Goal: Task Accomplishment & Management: Use online tool/utility

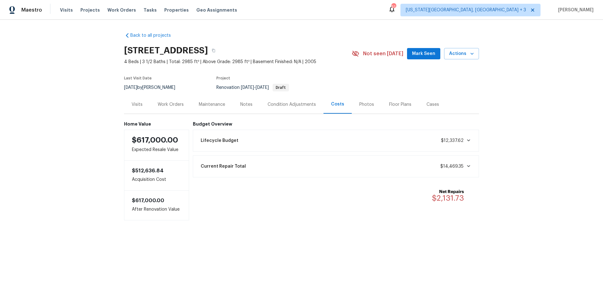
click at [173, 98] on div "Work Orders" at bounding box center [170, 104] width 41 height 19
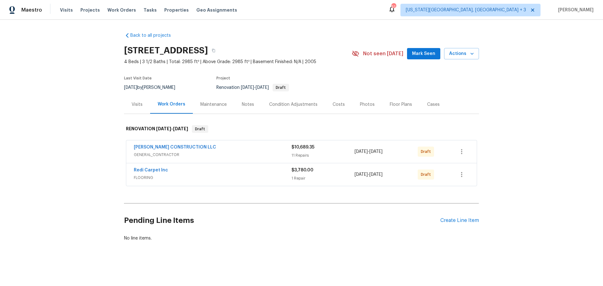
click at [187, 152] on span "GENERAL_CONTRACTOR" at bounding box center [213, 155] width 158 height 6
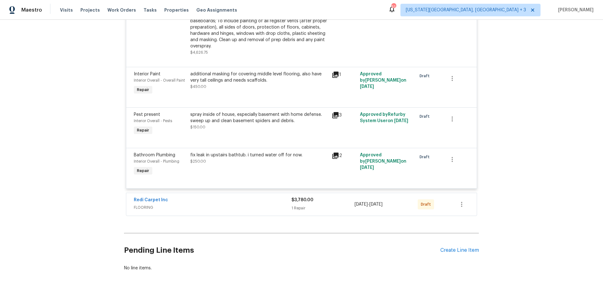
scroll to position [722, 0]
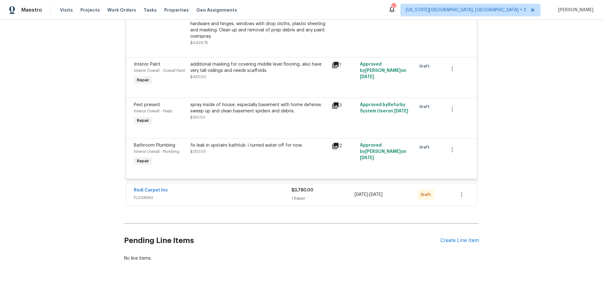
click at [227, 195] on span "FLOORING" at bounding box center [213, 198] width 158 height 6
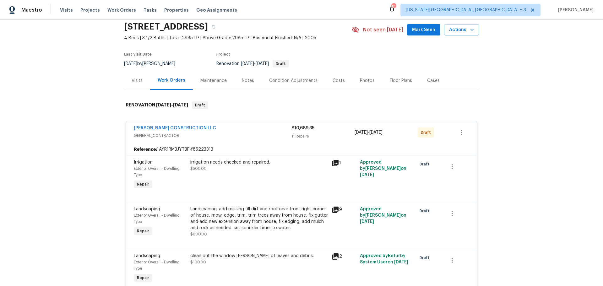
scroll to position [0, 0]
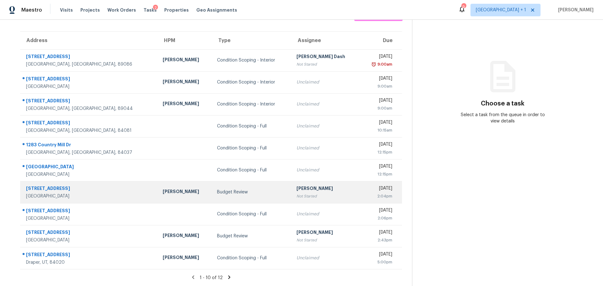
scroll to position [46, 0]
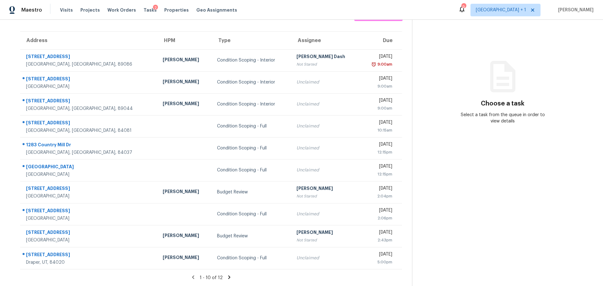
click at [226, 275] on icon at bounding box center [229, 277] width 6 height 6
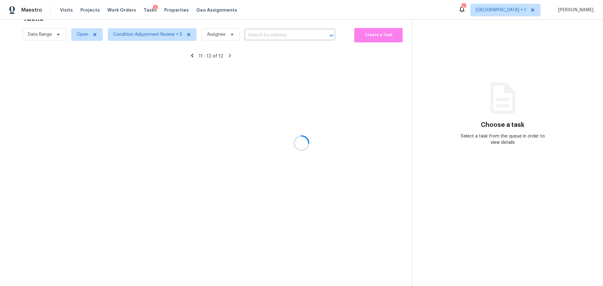
scroll to position [24, 0]
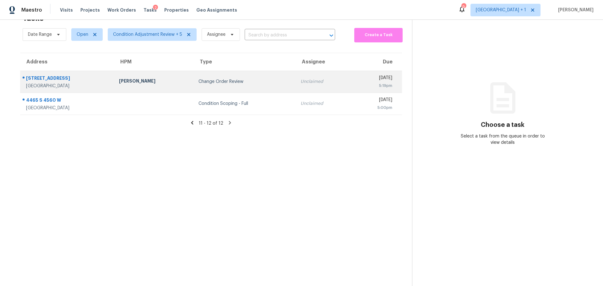
click at [150, 78] on div "Ana Ortiz" at bounding box center [153, 82] width 69 height 8
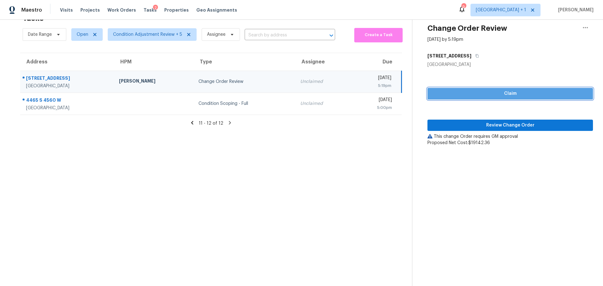
click at [455, 90] on span "Claim" at bounding box center [509, 94] width 155 height 8
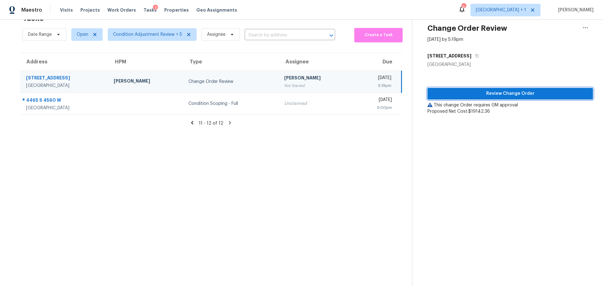
click at [492, 90] on span "Review Change Order" at bounding box center [509, 94] width 155 height 8
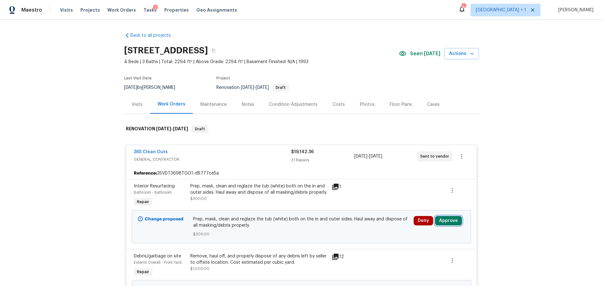
click at [441, 217] on button "Approve" at bounding box center [448, 220] width 27 height 9
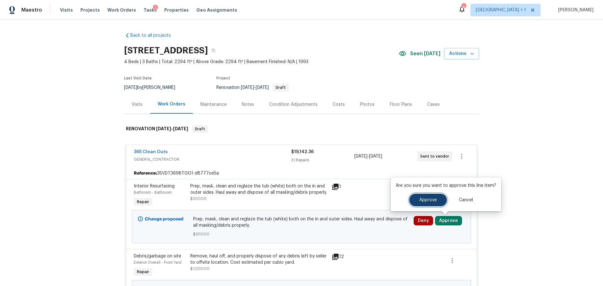
click at [424, 202] on span "Approve" at bounding box center [428, 200] width 18 height 5
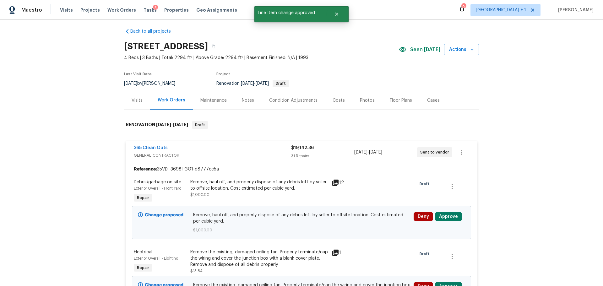
scroll to position [126, 0]
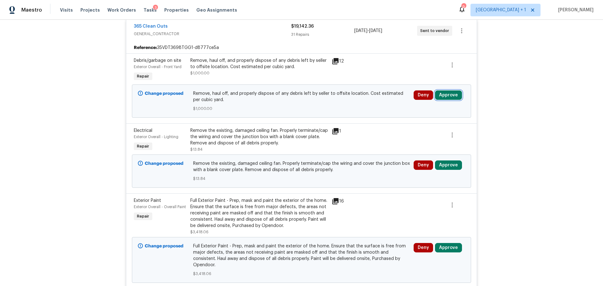
click at [442, 95] on button "Approve" at bounding box center [448, 94] width 27 height 9
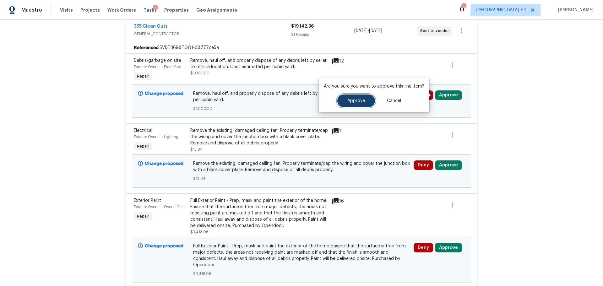
click at [355, 99] on span "Approve" at bounding box center [356, 101] width 18 height 5
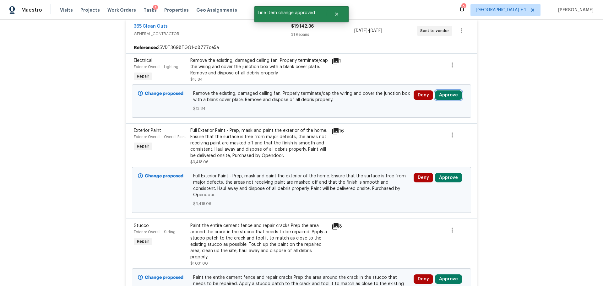
click at [446, 96] on button "Approve" at bounding box center [448, 94] width 27 height 9
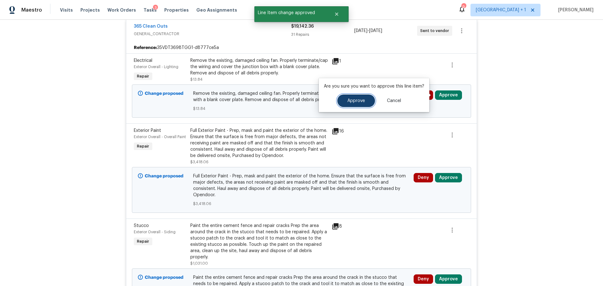
click at [345, 102] on button "Approve" at bounding box center [356, 100] width 38 height 13
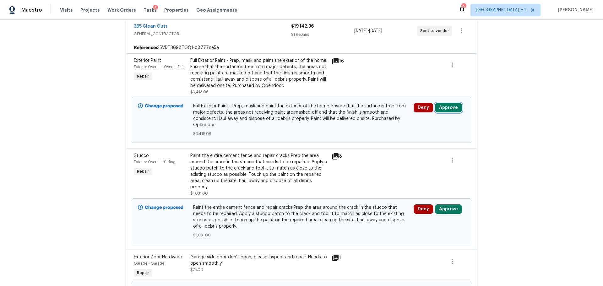
click at [446, 109] on button "Approve" at bounding box center [448, 107] width 27 height 9
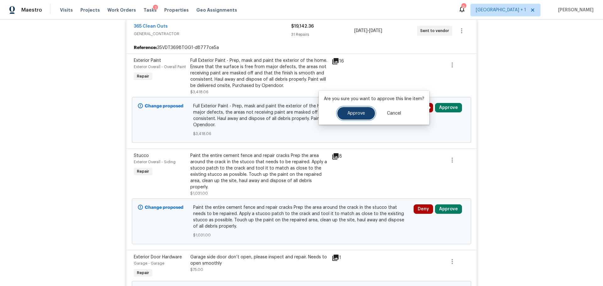
click at [349, 113] on span "Approve" at bounding box center [356, 113] width 18 height 5
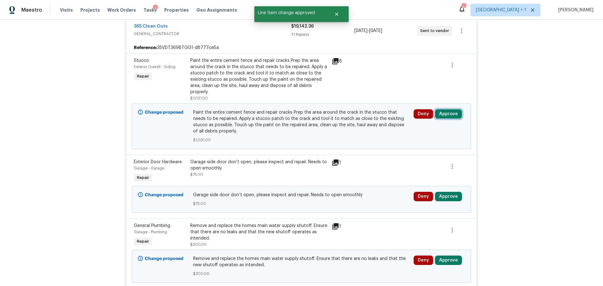
click at [440, 118] on button "Approve" at bounding box center [448, 113] width 27 height 9
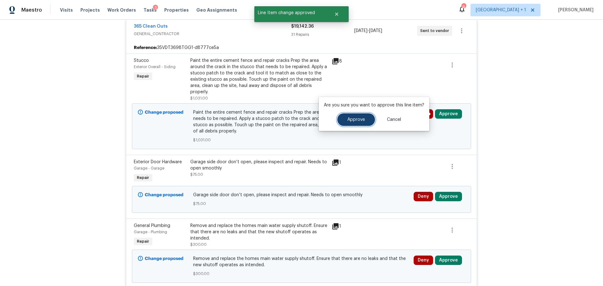
click at [356, 124] on button "Approve" at bounding box center [356, 119] width 38 height 13
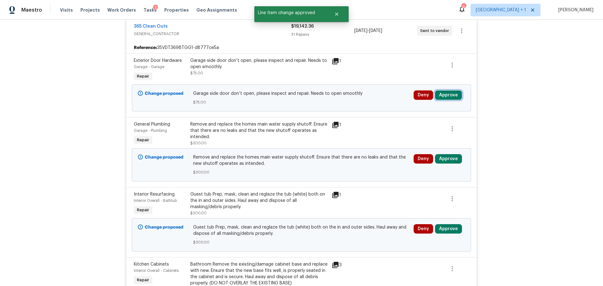
click at [447, 93] on button "Approve" at bounding box center [448, 94] width 27 height 9
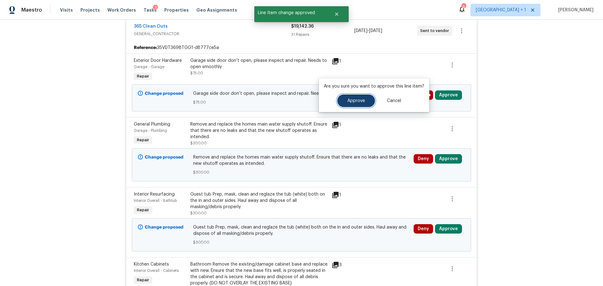
click at [354, 100] on span "Approve" at bounding box center [356, 101] width 18 height 5
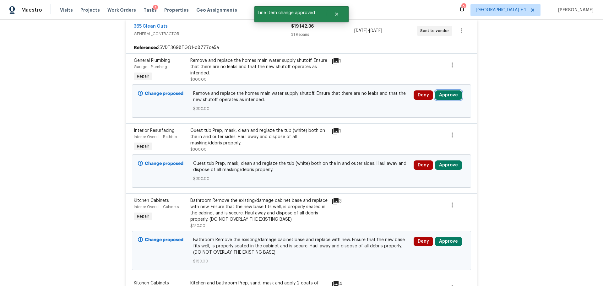
click at [444, 91] on button "Approve" at bounding box center [448, 94] width 27 height 9
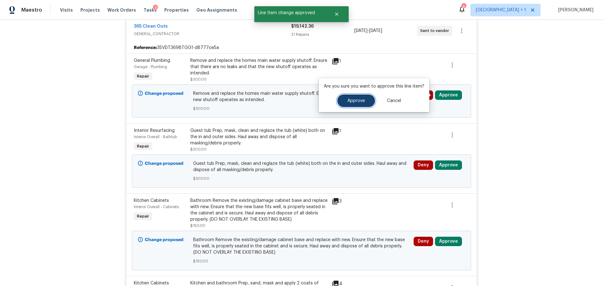
click at [344, 101] on button "Approve" at bounding box center [356, 100] width 38 height 13
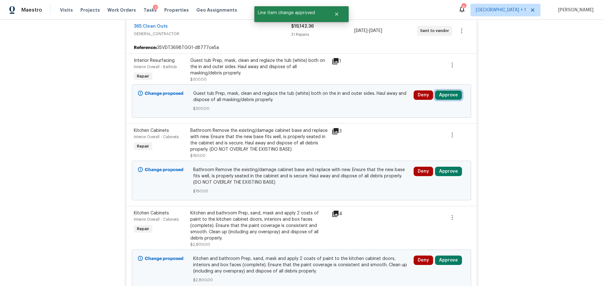
click at [447, 97] on button "Approve" at bounding box center [448, 94] width 27 height 9
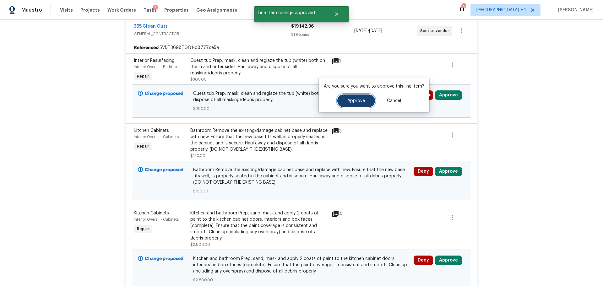
click at [355, 97] on button "Approve" at bounding box center [356, 100] width 38 height 13
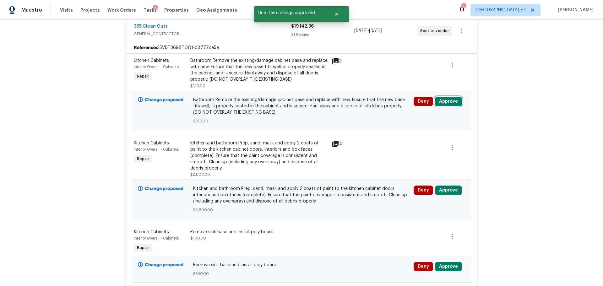
click at [447, 98] on button "Approve" at bounding box center [448, 101] width 27 height 9
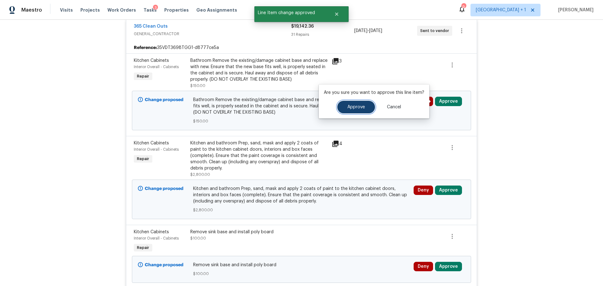
click at [345, 108] on button "Approve" at bounding box center [356, 107] width 38 height 13
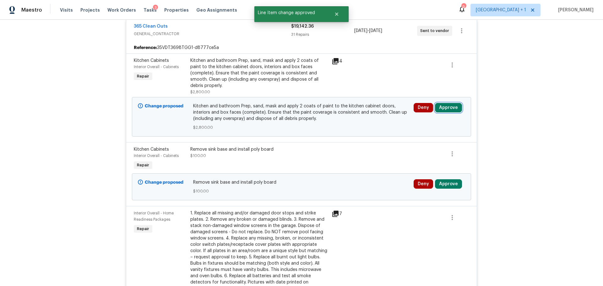
drag, startPoint x: 442, startPoint y: 102, endPoint x: 441, endPoint y: 106, distance: 4.4
click at [441, 105] on button "Approve" at bounding box center [448, 107] width 27 height 9
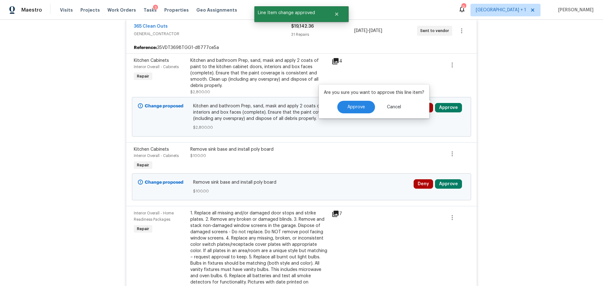
click at [281, 124] on span "$2,800.00" at bounding box center [301, 127] width 217 height 6
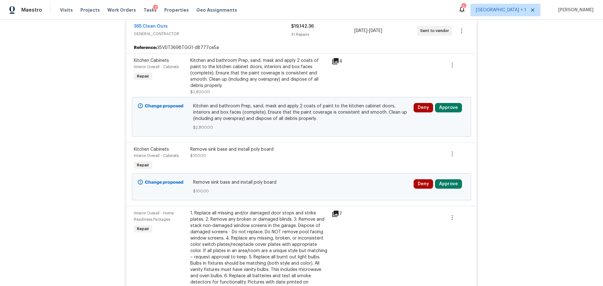
click at [332, 59] on icon at bounding box center [335, 61] width 6 height 6
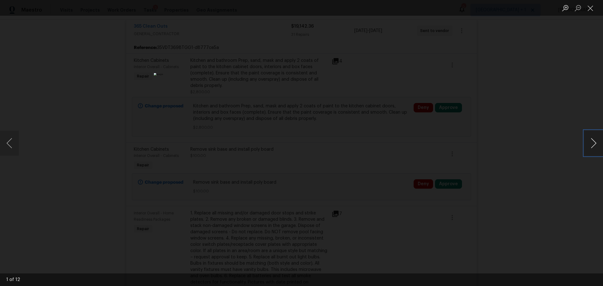
click at [593, 142] on button "Next image" at bounding box center [593, 143] width 19 height 25
click at [590, 143] on button "Next image" at bounding box center [593, 143] width 19 height 25
click at [586, 143] on button "Next image" at bounding box center [593, 143] width 19 height 25
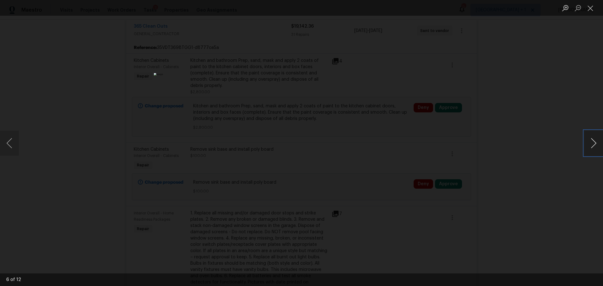
click at [586, 143] on button "Next image" at bounding box center [593, 143] width 19 height 25
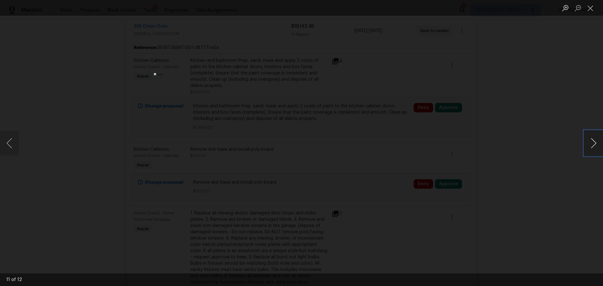
click at [586, 143] on button "Next image" at bounding box center [593, 143] width 19 height 25
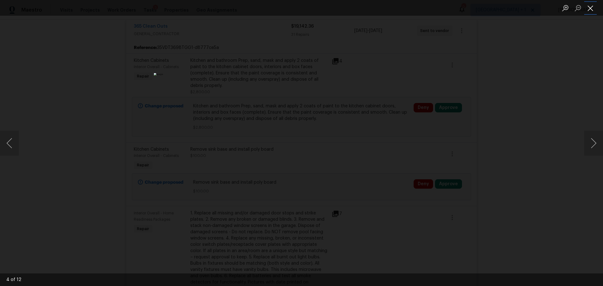
click at [594, 10] on button "Close lightbox" at bounding box center [590, 8] width 13 height 11
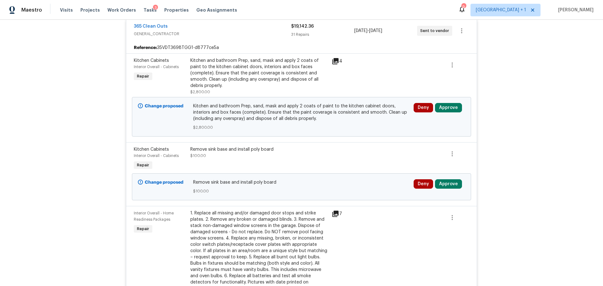
click at [259, 97] on div "Change proposed Kitchen and bathroom Prep, sand, mask and apply 2 coats of pain…" at bounding box center [301, 117] width 339 height 40
click at [446, 103] on button "Approve" at bounding box center [448, 107] width 27 height 9
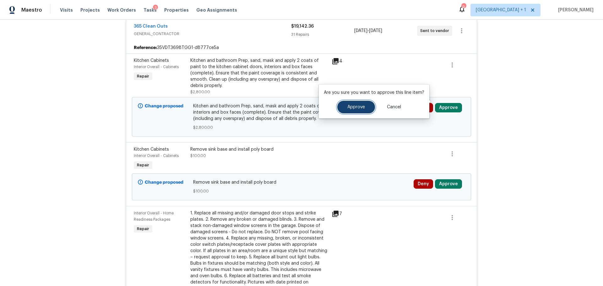
click at [339, 109] on button "Approve" at bounding box center [356, 107] width 38 height 13
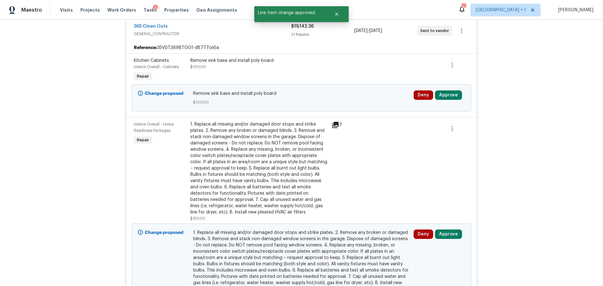
scroll to position [94, 0]
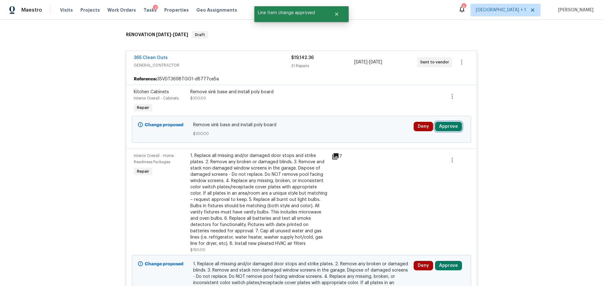
click at [440, 126] on button "Approve" at bounding box center [448, 126] width 27 height 9
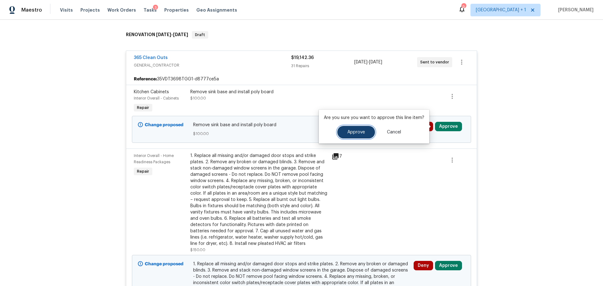
click at [353, 129] on button "Approve" at bounding box center [356, 132] width 38 height 13
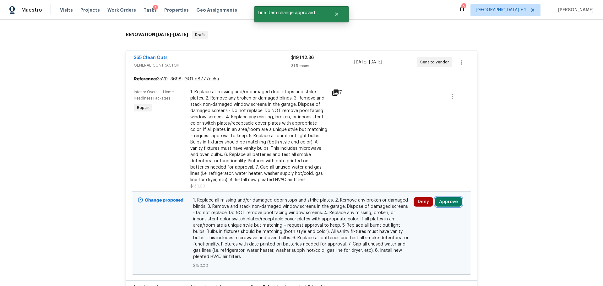
click at [442, 198] on button "Approve" at bounding box center [448, 201] width 27 height 9
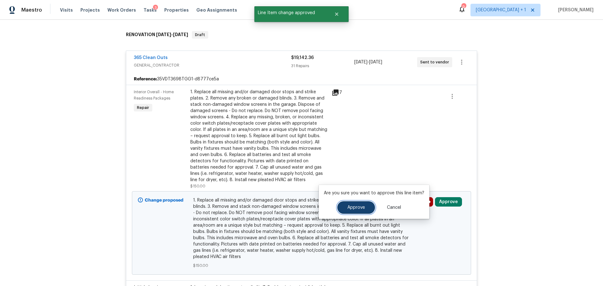
click at [343, 209] on button "Approve" at bounding box center [356, 207] width 38 height 13
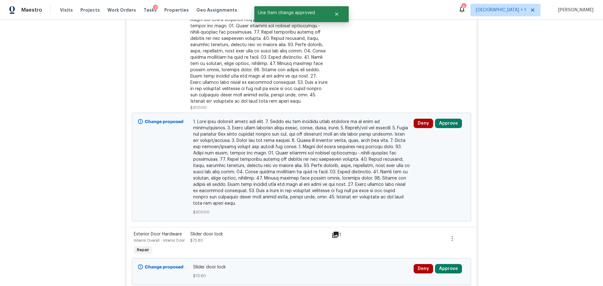
scroll to position [220, 0]
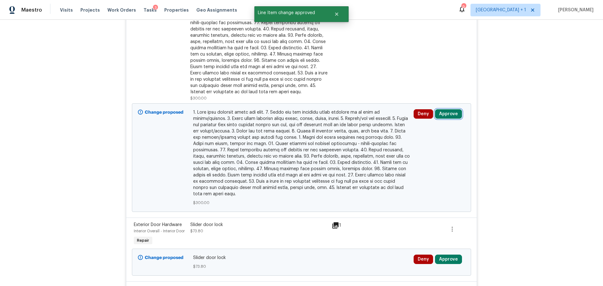
click at [447, 115] on button "Approve" at bounding box center [448, 113] width 27 height 9
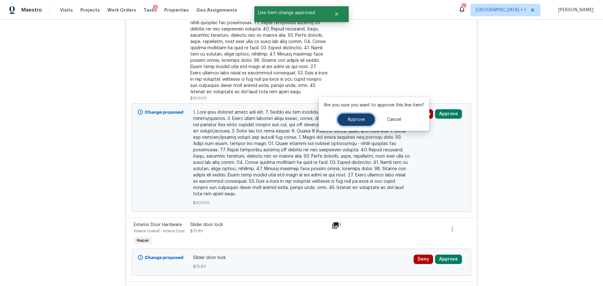
click at [347, 121] on span "Approve" at bounding box center [356, 119] width 18 height 5
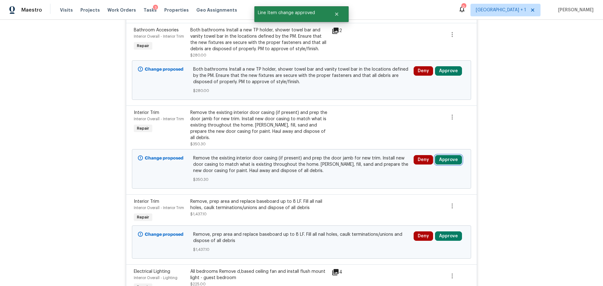
click at [441, 155] on button "Approve" at bounding box center [448, 159] width 27 height 9
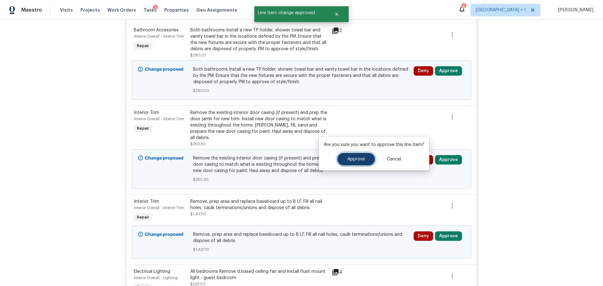
click at [356, 160] on span "Approve" at bounding box center [356, 159] width 18 height 5
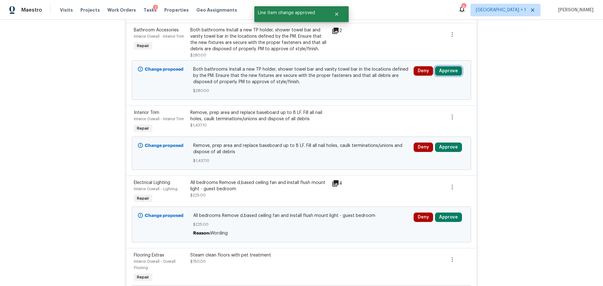
click at [439, 72] on button "Approve" at bounding box center [448, 70] width 27 height 9
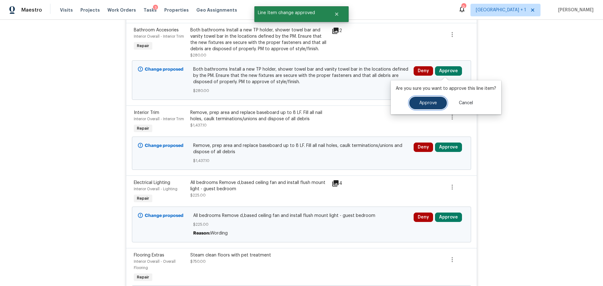
click at [421, 106] on button "Approve" at bounding box center [428, 103] width 38 height 13
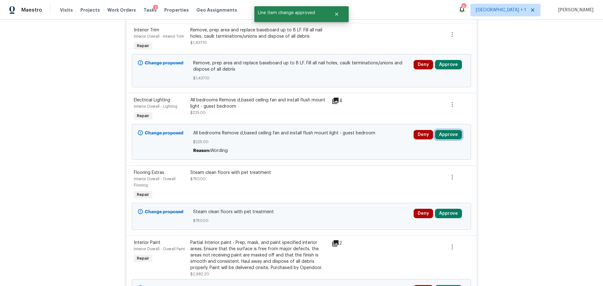
click at [447, 131] on button "Approve" at bounding box center [448, 134] width 27 height 9
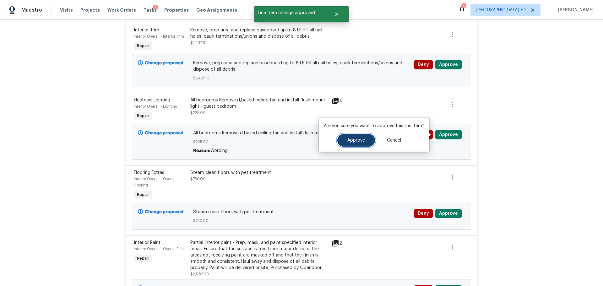
click at [350, 140] on span "Approve" at bounding box center [356, 140] width 18 height 5
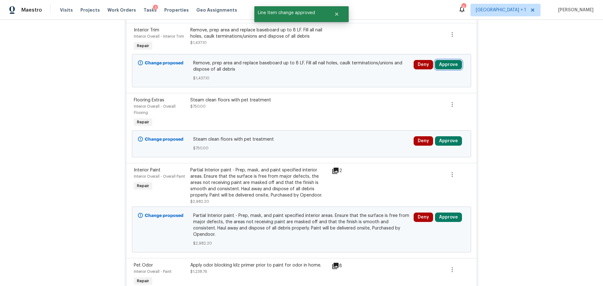
click at [442, 64] on button "Approve" at bounding box center [448, 64] width 27 height 9
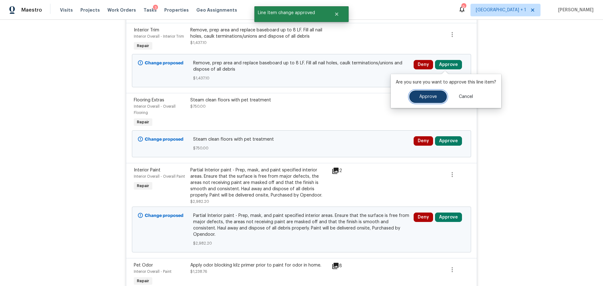
click at [419, 94] on span "Approve" at bounding box center [428, 96] width 18 height 5
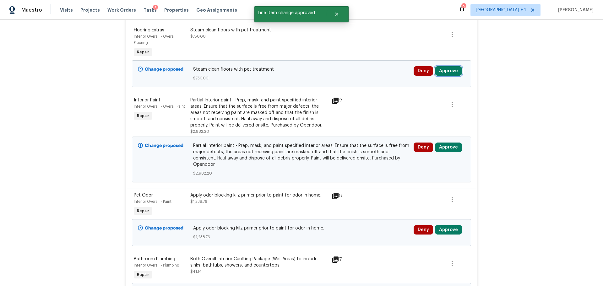
click at [443, 72] on button "Approve" at bounding box center [448, 70] width 27 height 9
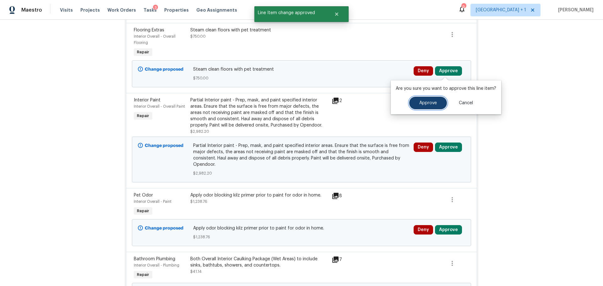
click at [420, 97] on button "Approve" at bounding box center [428, 103] width 38 height 13
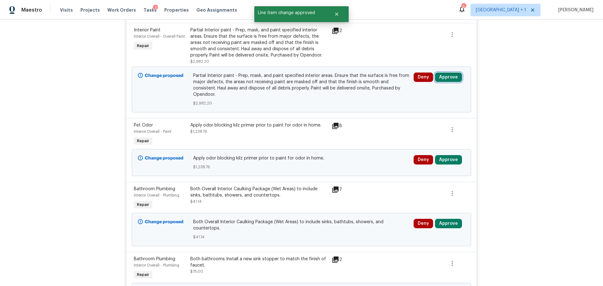
click at [440, 75] on button "Approve" at bounding box center [448, 76] width 27 height 9
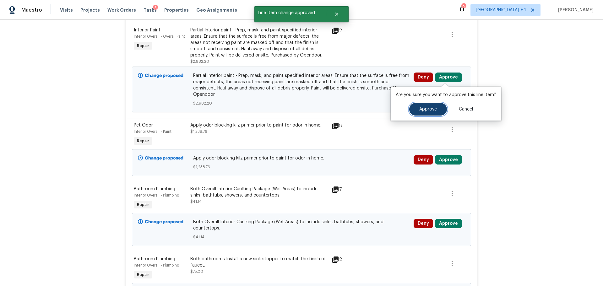
click at [417, 109] on button "Approve" at bounding box center [428, 109] width 38 height 13
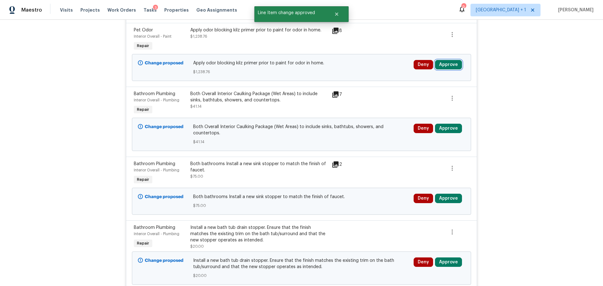
click at [444, 65] on button "Approve" at bounding box center [448, 64] width 27 height 9
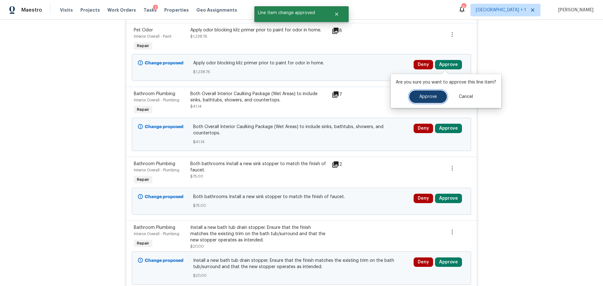
click at [424, 101] on button "Approve" at bounding box center [428, 96] width 38 height 13
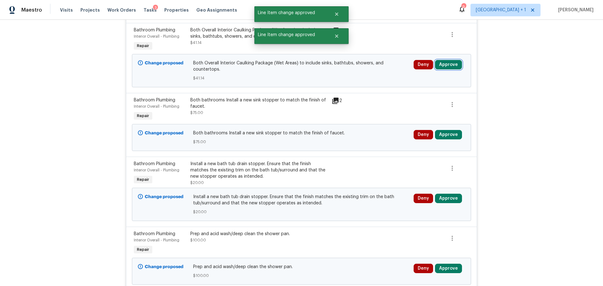
click at [443, 69] on button "Approve" at bounding box center [448, 64] width 27 height 9
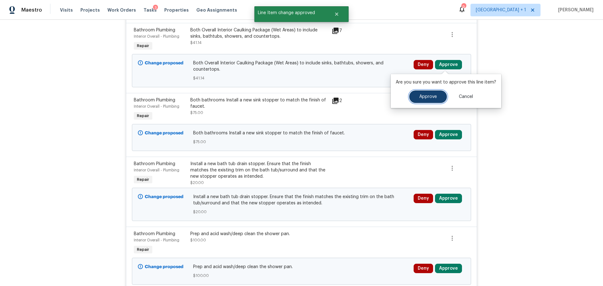
click at [419, 98] on span "Approve" at bounding box center [428, 96] width 18 height 5
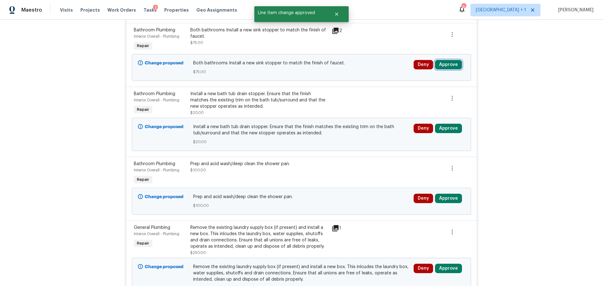
click at [440, 64] on button "Approve" at bounding box center [448, 64] width 27 height 9
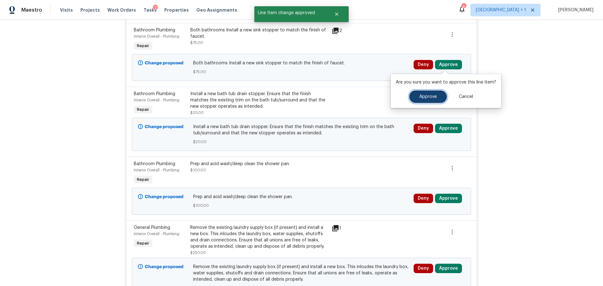
click at [421, 95] on span "Approve" at bounding box center [428, 96] width 18 height 5
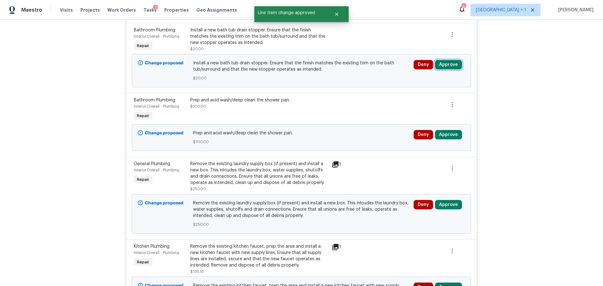
click at [447, 65] on button "Approve" at bounding box center [448, 64] width 27 height 9
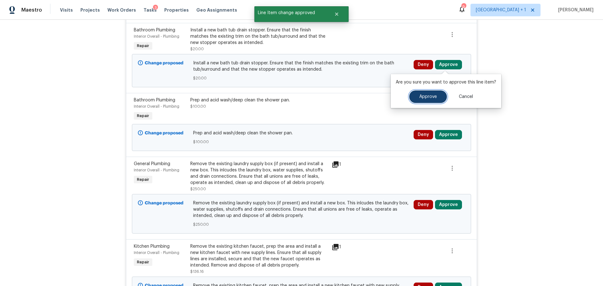
click at [427, 97] on span "Approve" at bounding box center [428, 96] width 18 height 5
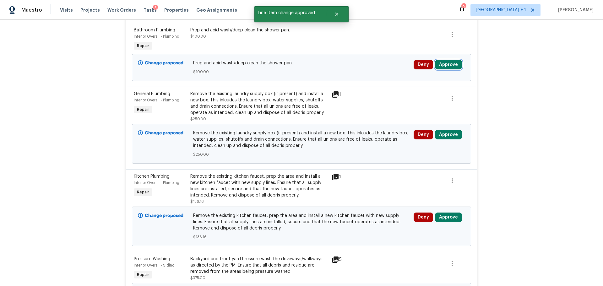
click at [444, 64] on button "Approve" at bounding box center [448, 64] width 27 height 9
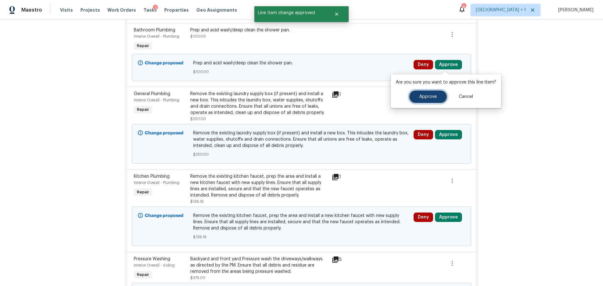
click at [419, 97] on span "Approve" at bounding box center [428, 96] width 18 height 5
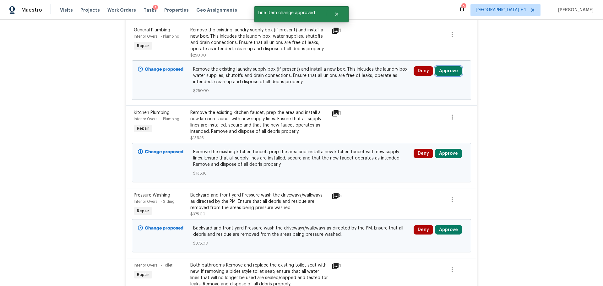
click at [447, 70] on button "Approve" at bounding box center [448, 70] width 27 height 9
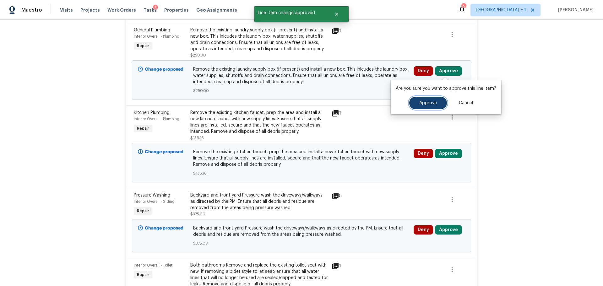
click at [419, 103] on span "Approve" at bounding box center [428, 103] width 18 height 5
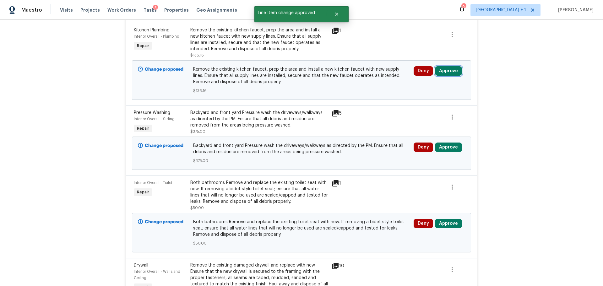
click at [442, 71] on button "Approve" at bounding box center [448, 70] width 27 height 9
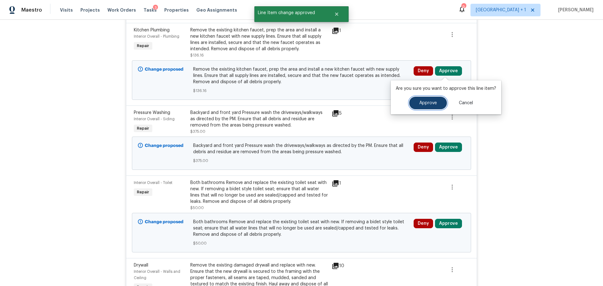
click at [426, 104] on span "Approve" at bounding box center [428, 103] width 18 height 5
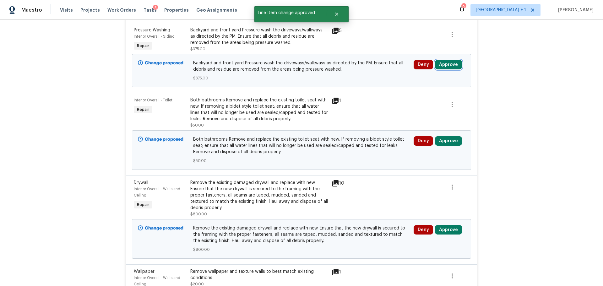
click at [443, 66] on button "Approve" at bounding box center [448, 64] width 27 height 9
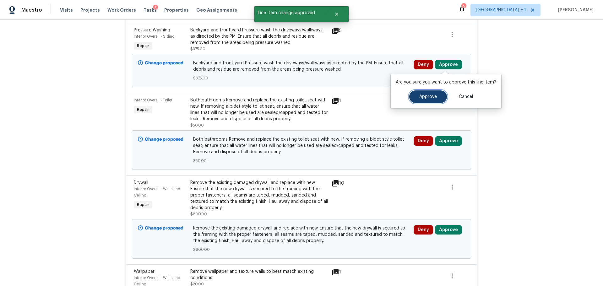
click at [417, 99] on button "Approve" at bounding box center [428, 96] width 38 height 13
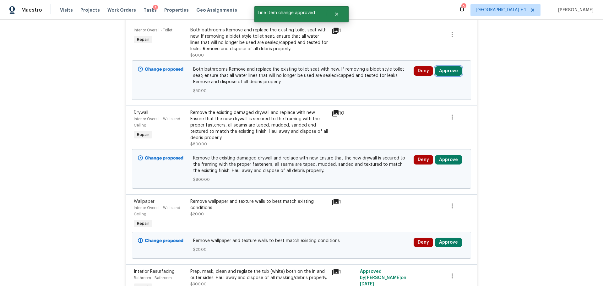
click at [443, 71] on button "Approve" at bounding box center [448, 70] width 27 height 9
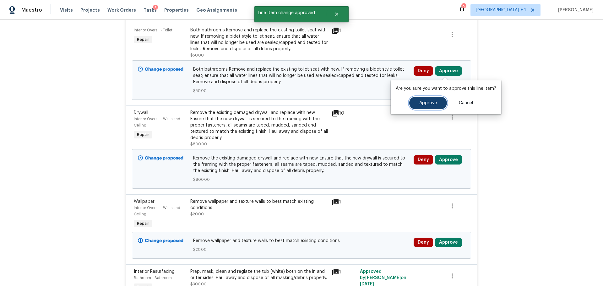
click at [421, 106] on button "Approve" at bounding box center [428, 103] width 38 height 13
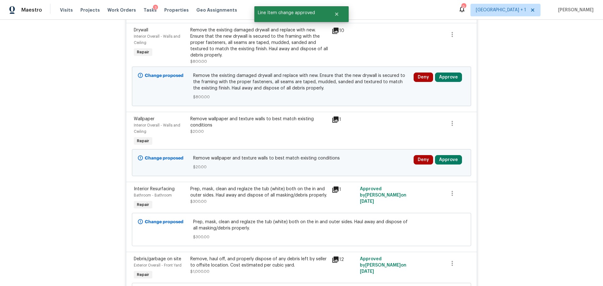
click at [446, 83] on div "Deny Approve" at bounding box center [438, 86] width 55 height 31
click at [444, 75] on button "Approve" at bounding box center [448, 76] width 27 height 9
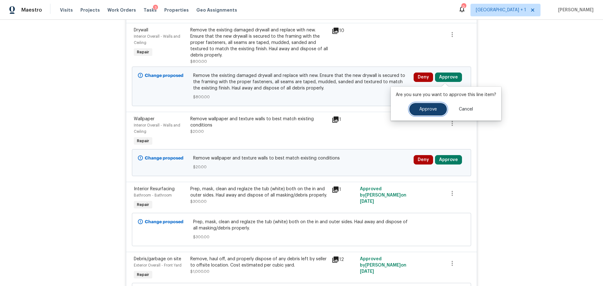
click at [421, 112] on button "Approve" at bounding box center [428, 109] width 38 height 13
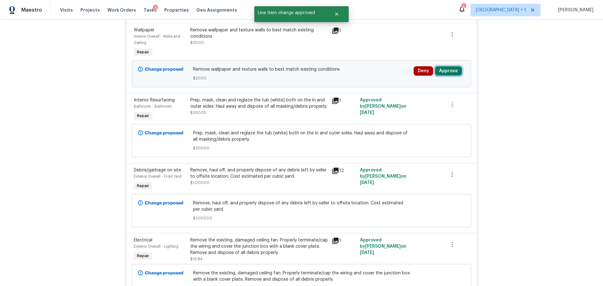
click at [441, 68] on button "Approve" at bounding box center [448, 70] width 27 height 9
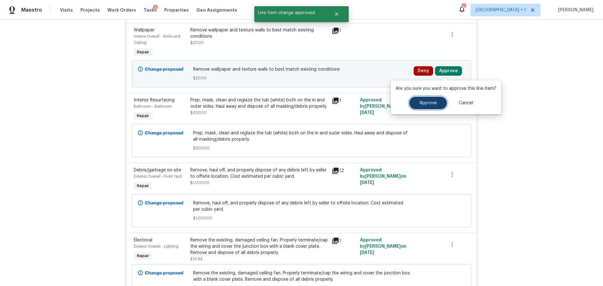
click at [416, 102] on button "Approve" at bounding box center [428, 103] width 38 height 13
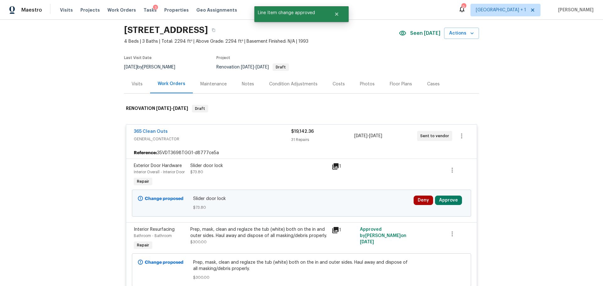
scroll to position [31, 0]
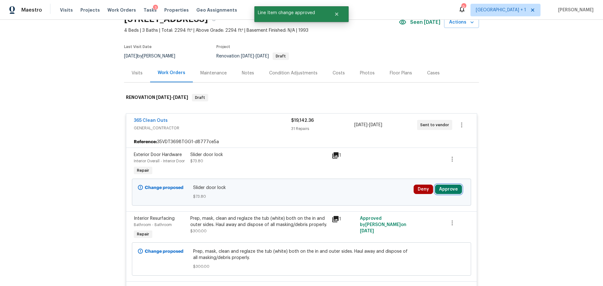
click at [452, 191] on button "Approve" at bounding box center [448, 189] width 27 height 9
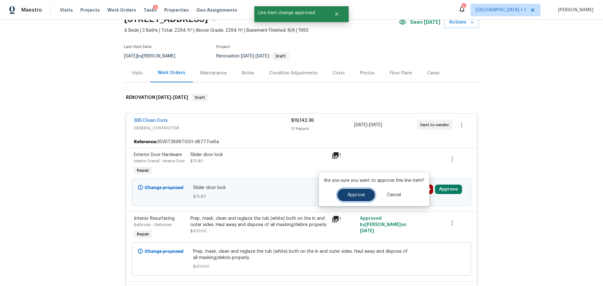
click at [344, 196] on button "Approve" at bounding box center [356, 195] width 38 height 13
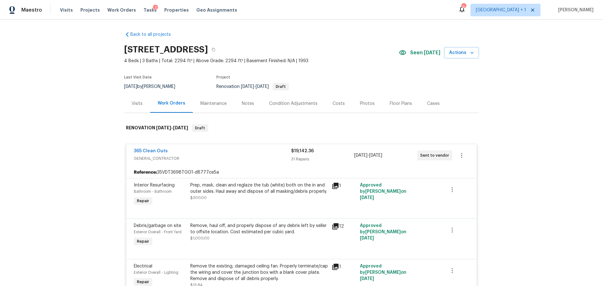
scroll to position [0, 0]
click at [335, 102] on div "Costs" at bounding box center [338, 104] width 12 height 6
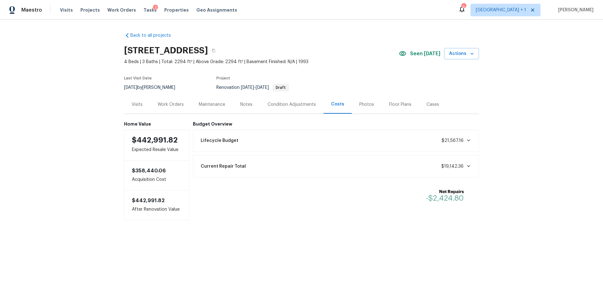
click at [413, 173] on div "Current Repair Total $19,142.36" at bounding box center [336, 166] width 278 height 14
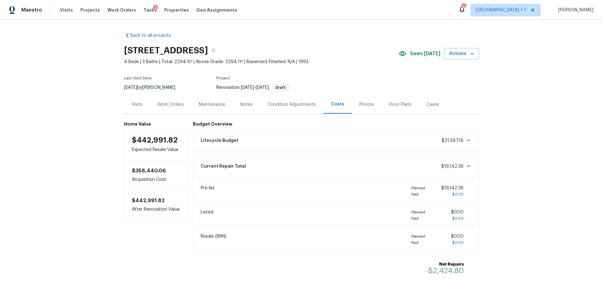
click at [422, 143] on div "Lifecycle Budget $21,567.16" at bounding box center [336, 141] width 278 height 14
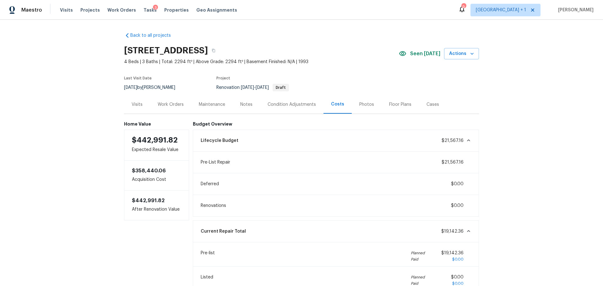
click at [240, 105] on div "Notes" at bounding box center [246, 104] width 12 height 6
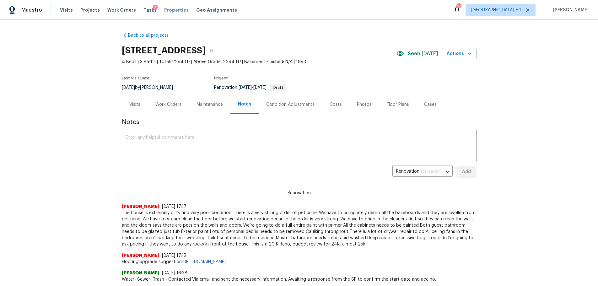
click at [166, 9] on span "Properties" at bounding box center [176, 10] width 24 height 6
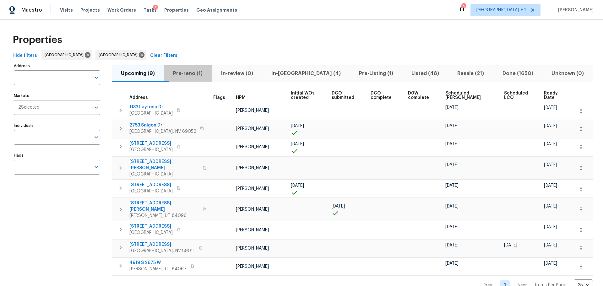
click at [186, 74] on span "Pre-reno (1)" at bounding box center [188, 73] width 40 height 9
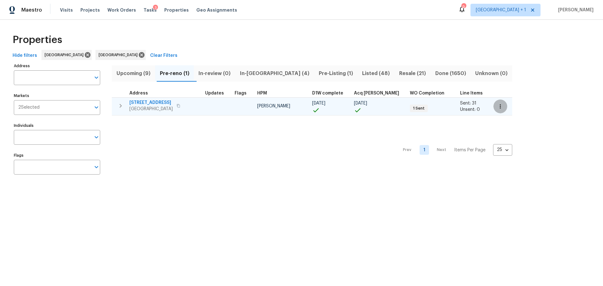
click at [497, 105] on icon "button" at bounding box center [500, 106] width 6 height 6
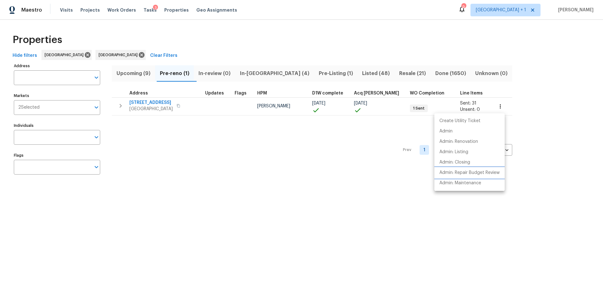
click at [458, 175] on p "Admin: Repair Budget Review" at bounding box center [469, 172] width 60 height 7
click at [153, 104] on div at bounding box center [301, 143] width 603 height 286
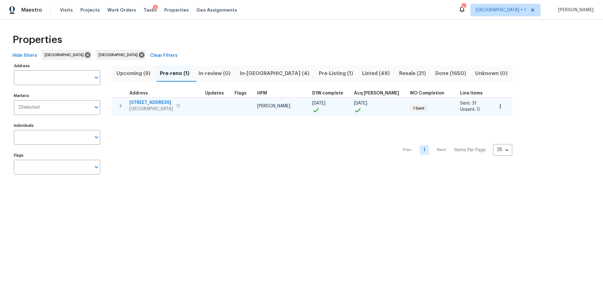
click at [155, 103] on span "3107 Atwater Dr" at bounding box center [150, 102] width 43 height 6
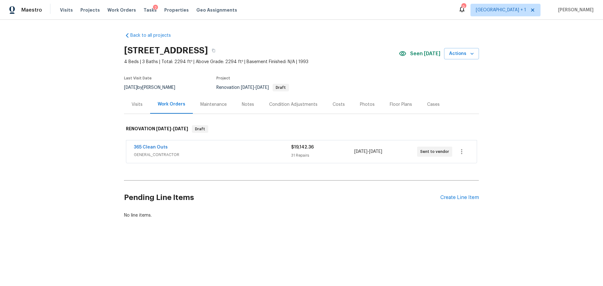
click at [336, 101] on div "Costs" at bounding box center [338, 104] width 27 height 19
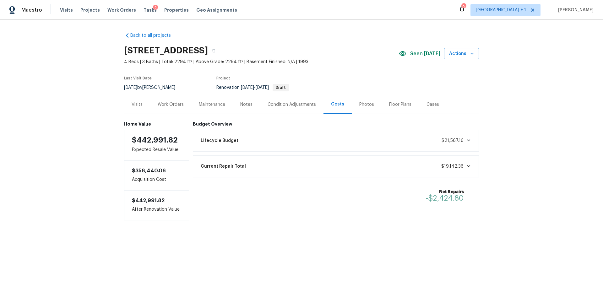
click at [315, 147] on div "Lifecycle Budget $21,567.16" at bounding box center [336, 141] width 286 height 22
click at [467, 141] on icon at bounding box center [468, 140] width 3 height 2
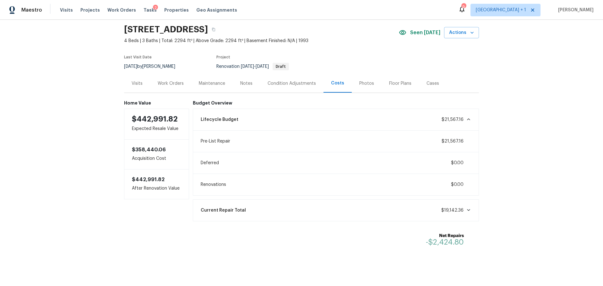
scroll to position [31, 0]
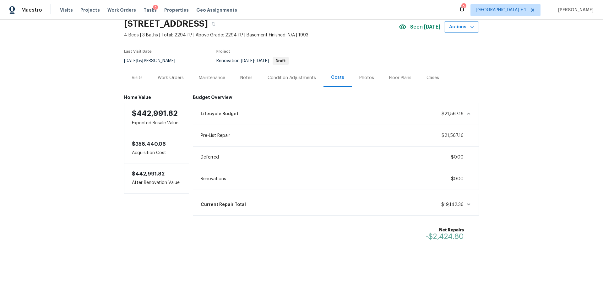
click at [434, 204] on div "Current Repair Total $19,142.36" at bounding box center [336, 205] width 278 height 14
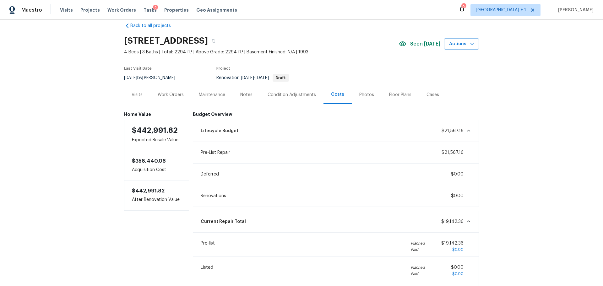
scroll to position [0, 0]
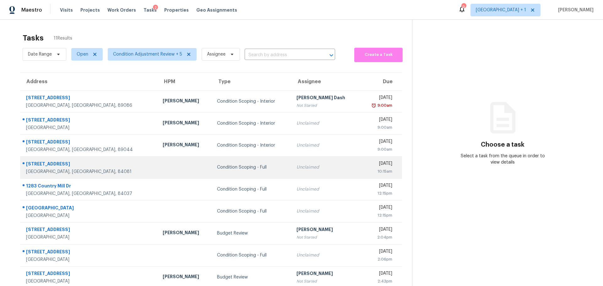
scroll to position [46, 0]
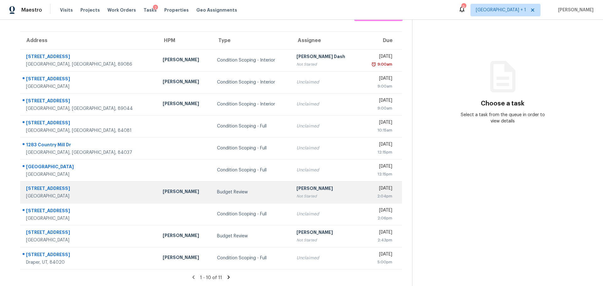
click at [163, 188] on div "[PERSON_NAME]" at bounding box center [185, 192] width 44 height 8
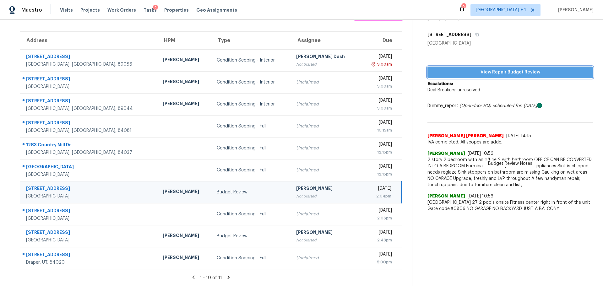
click at [496, 69] on span "View Repair Budget Review" at bounding box center [509, 72] width 155 height 8
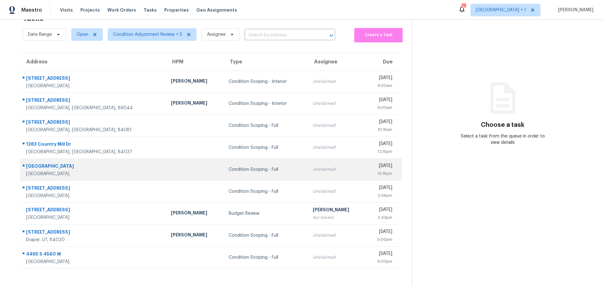
scroll to position [24, 0]
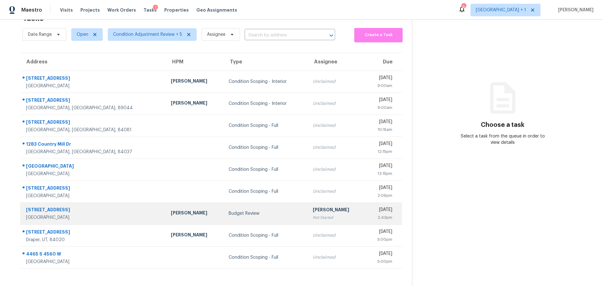
click at [97, 208] on div "8005 Cetus Cir Unit 201" at bounding box center [93, 210] width 135 height 8
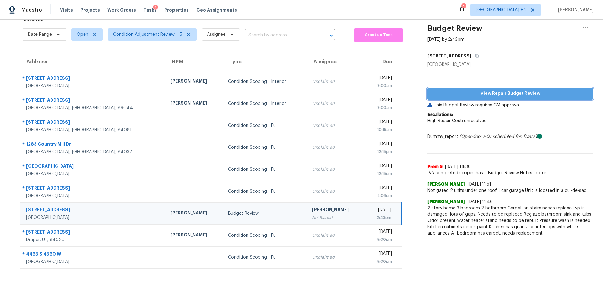
click at [449, 90] on span "View Repair Budget Review" at bounding box center [509, 94] width 155 height 8
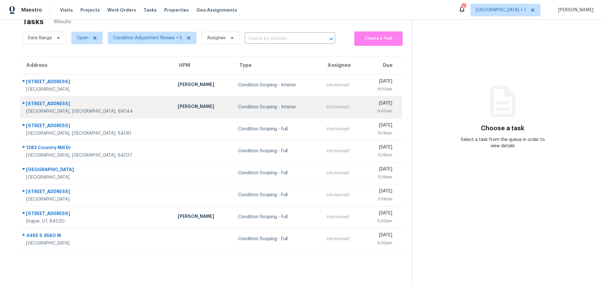
scroll to position [24, 0]
